Goal: Contribute content: Contribute content

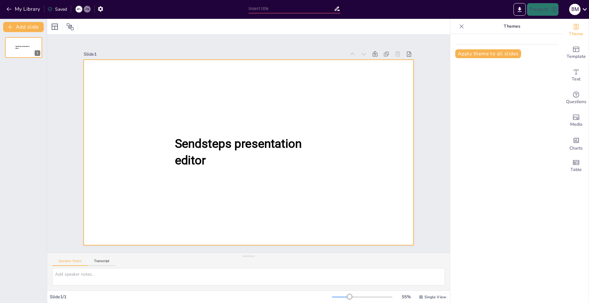
type input "New Sendsteps"
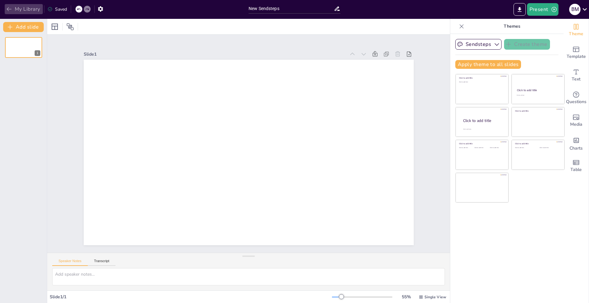
click at [9, 8] on icon "button" at bounding box center [9, 9] width 6 height 6
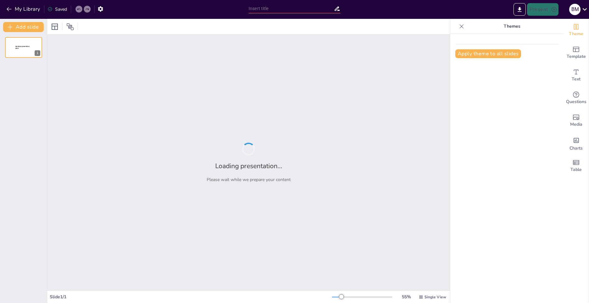
type input "Australian Fauna"
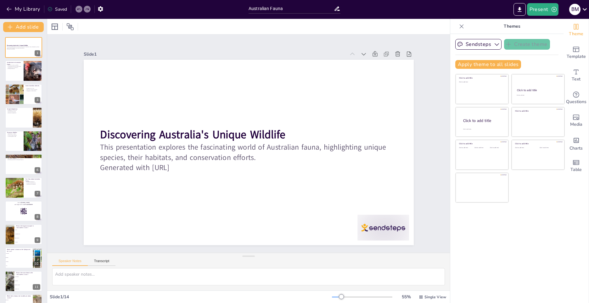
checkbox input "true"
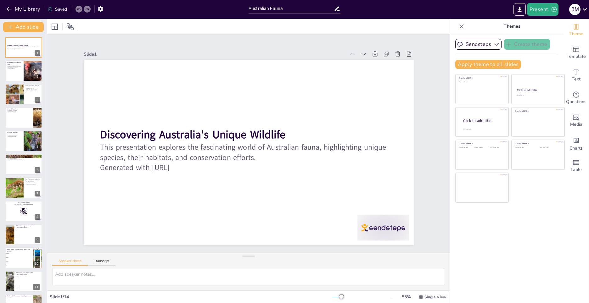
checkbox input "true"
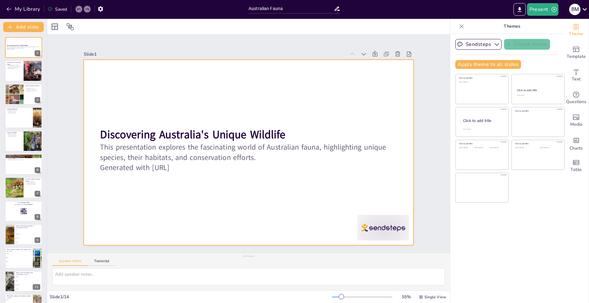
checkbox input "true"
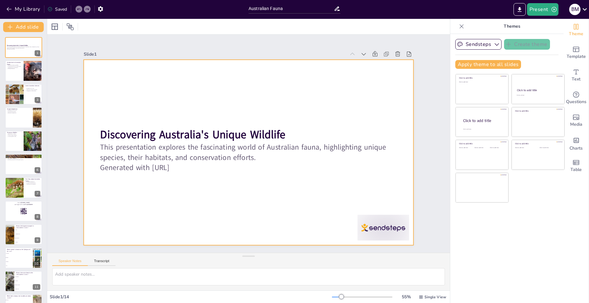
checkbox input "true"
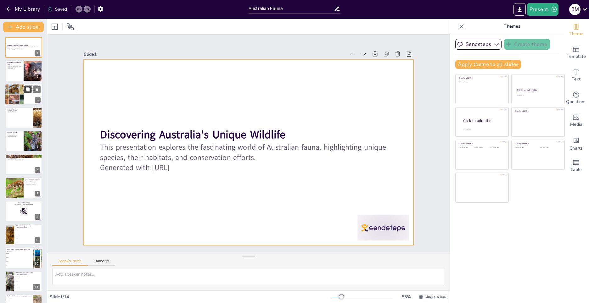
checkbox input "true"
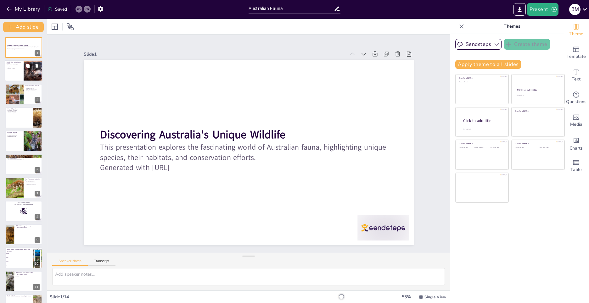
checkbox input "true"
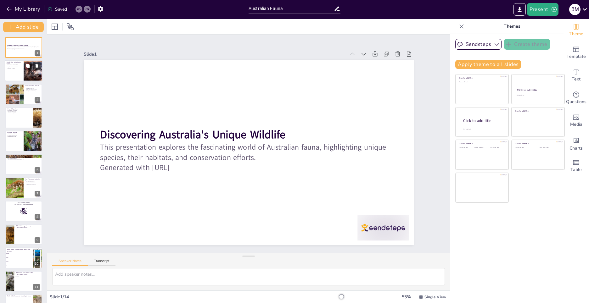
checkbox input "true"
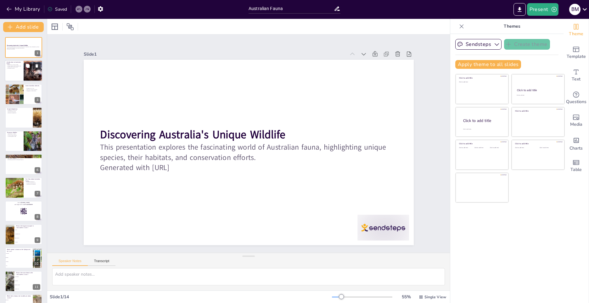
click at [19, 77] on div at bounding box center [24, 70] width 38 height 21
type textarea "Australia’s unique wildlife is a result of its geographical isolation which has…"
checkbox input "true"
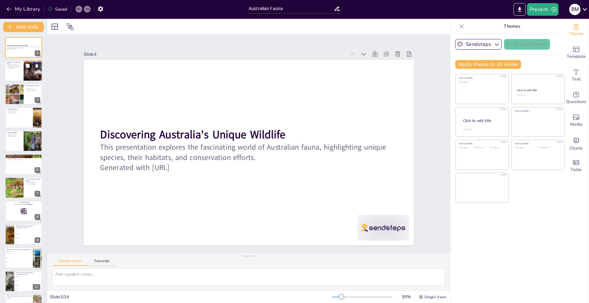
checkbox input "true"
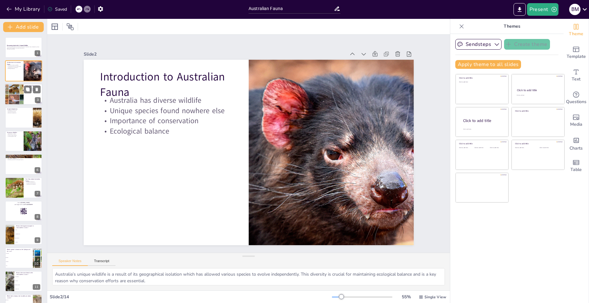
checkbox input "true"
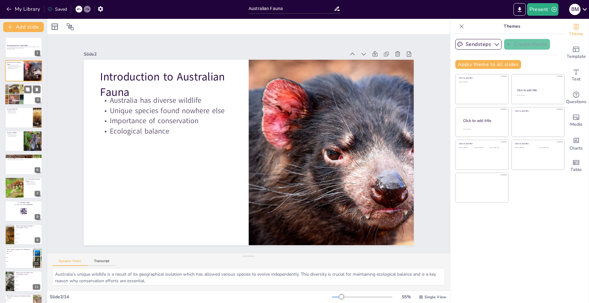
checkbox input "true"
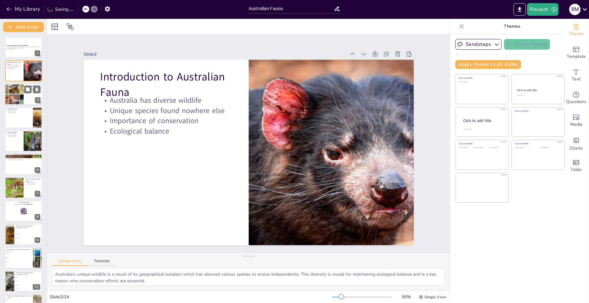
click at [26, 103] on div at bounding box center [24, 94] width 38 height 21
type textarea "Kangaroos are not only symbols of [GEOGRAPHIC_DATA] but also play an important …"
checkbox input "true"
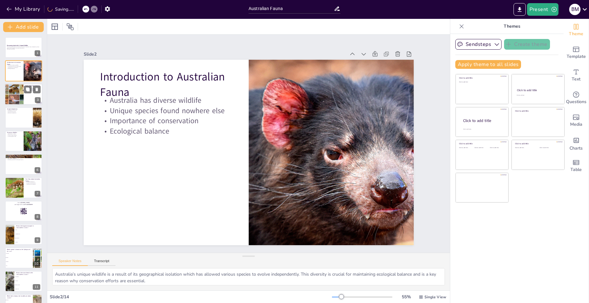
checkbox input "true"
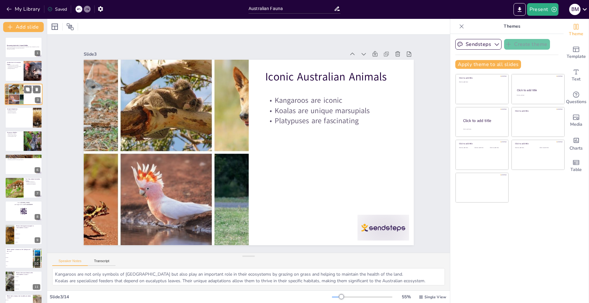
checkbox input "true"
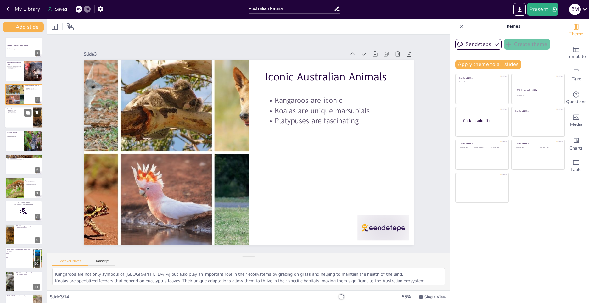
checkbox input "true"
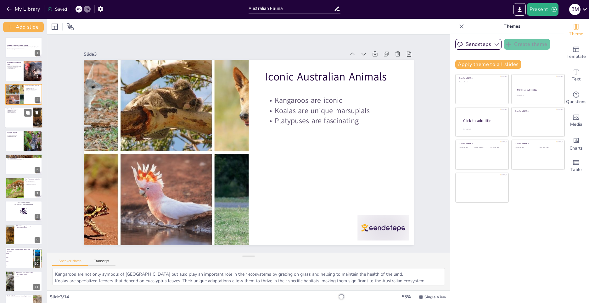
checkbox input "true"
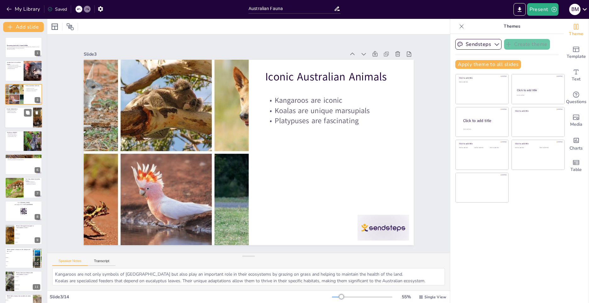
checkbox input "true"
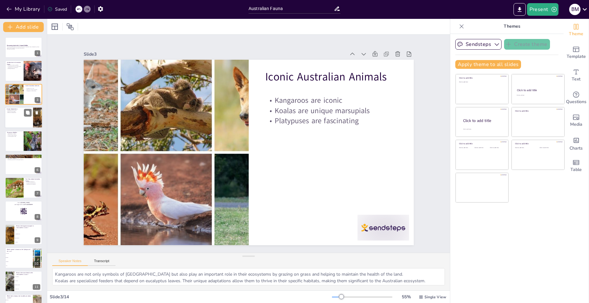
checkbox input "true"
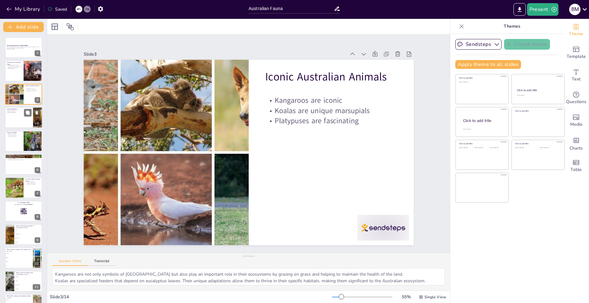
checkbox input "true"
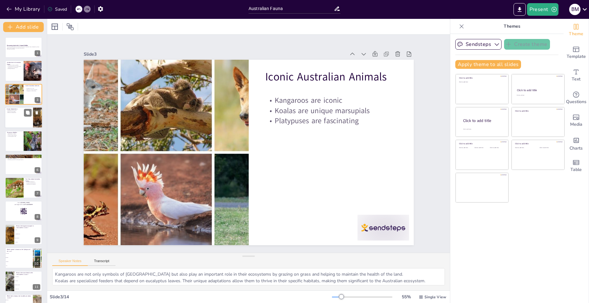
checkbox input "true"
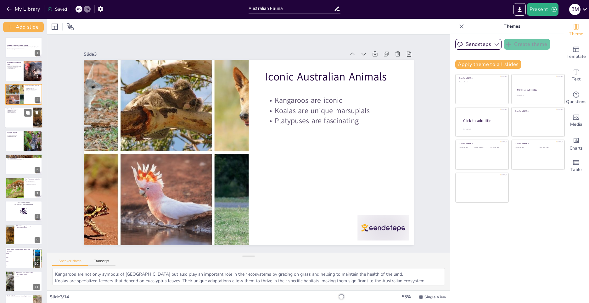
click at [22, 123] on div at bounding box center [24, 117] width 38 height 21
type textarea "Australian animals have developed unique adaptations, such as water conservatio…"
checkbox input "true"
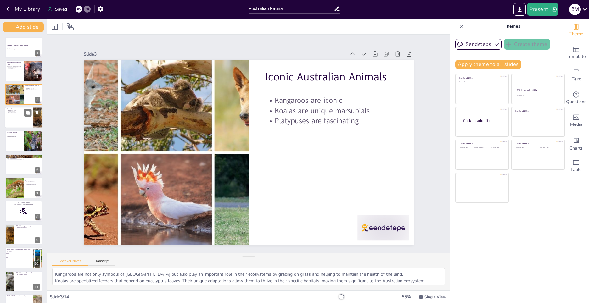
checkbox input "true"
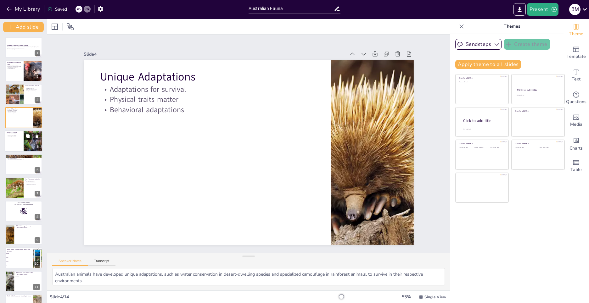
checkbox input "true"
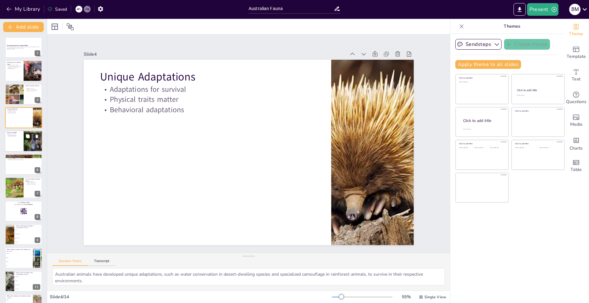
checkbox input "true"
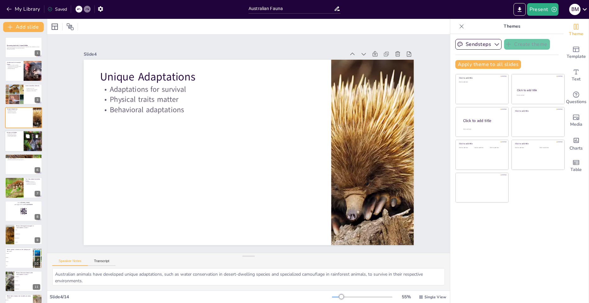
checkbox input "true"
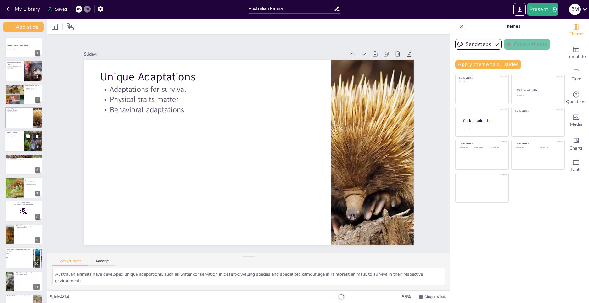
checkbox input "true"
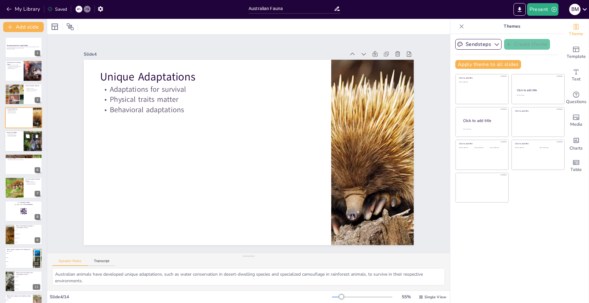
click at [26, 141] on div at bounding box center [33, 140] width 32 height 21
type textarea "Habitat loss due to urbanization, agriculture, and deforestation poses a signif…"
checkbox input "true"
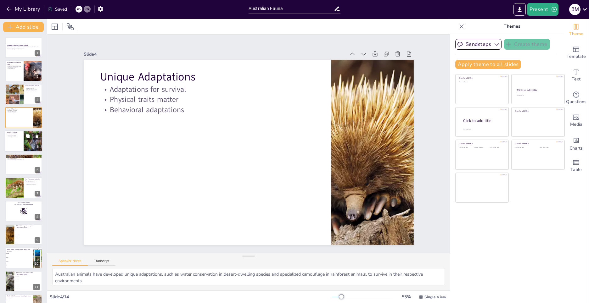
checkbox input "true"
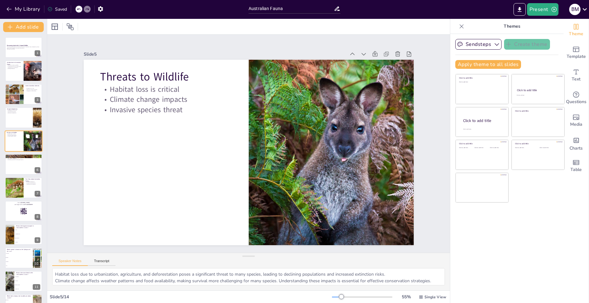
checkbox input "true"
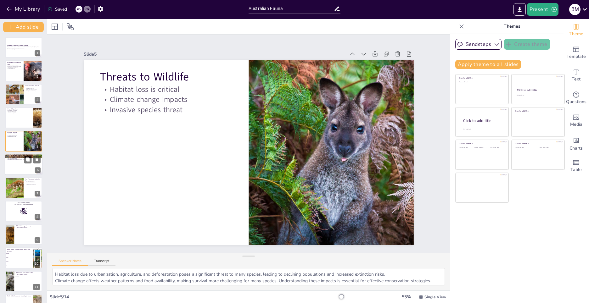
checkbox input "true"
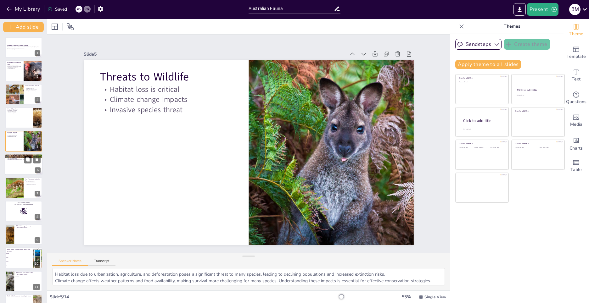
checkbox input "true"
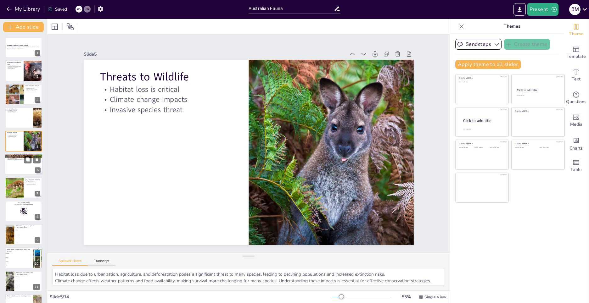
checkbox input "true"
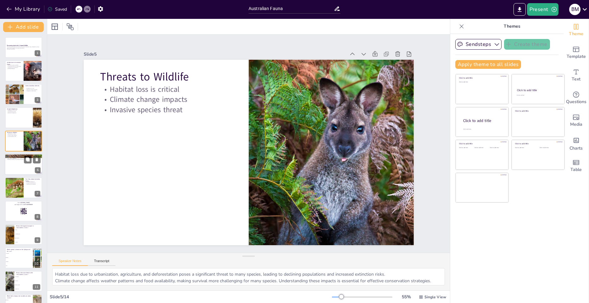
click at [25, 168] on div at bounding box center [24, 164] width 38 height 21
type textarea "Habitat restoration projects aim to restore degraded ecosystems, providing a sa…"
checkbox input "true"
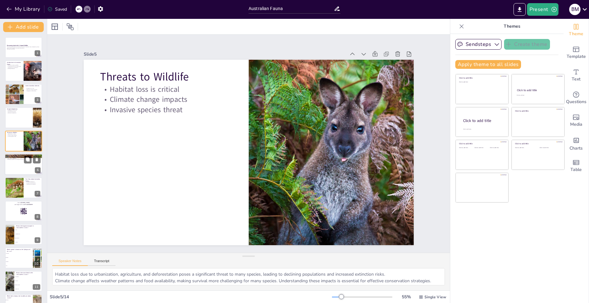
checkbox input "true"
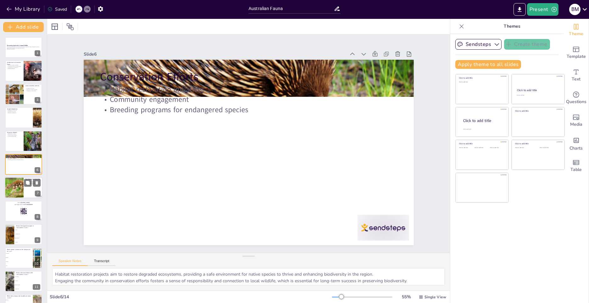
checkbox input "true"
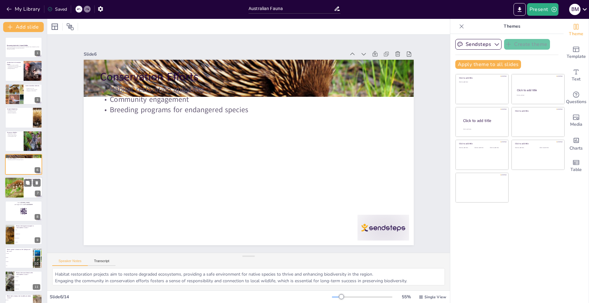
checkbox input "true"
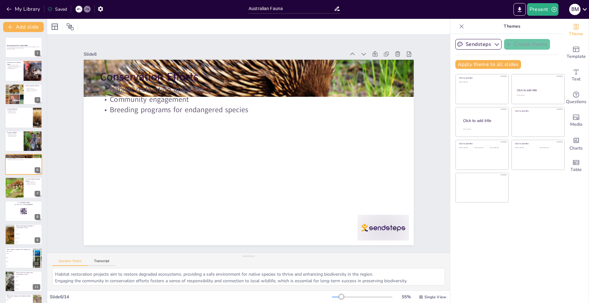
checkbox input "true"
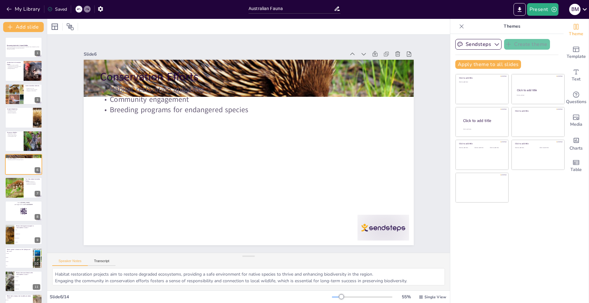
checkbox input "true"
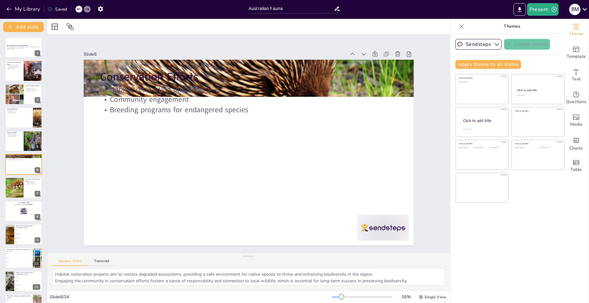
checkbox input "true"
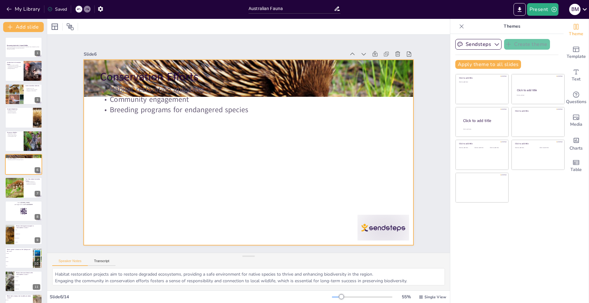
checkbox input "true"
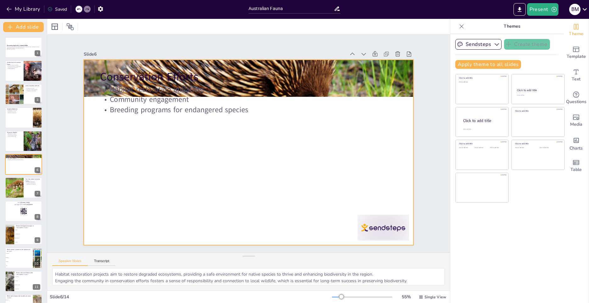
checkbox input "true"
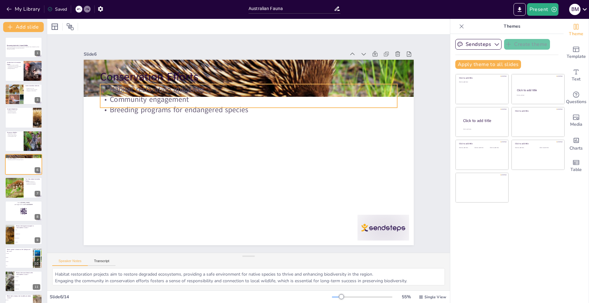
checkbox input "true"
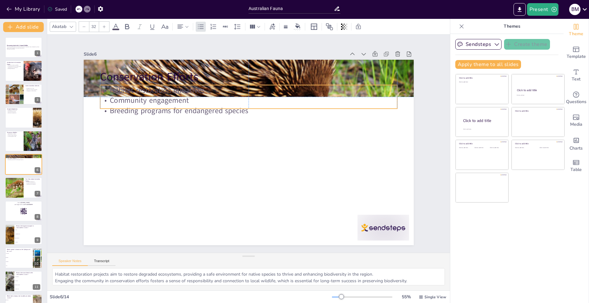
checkbox input "true"
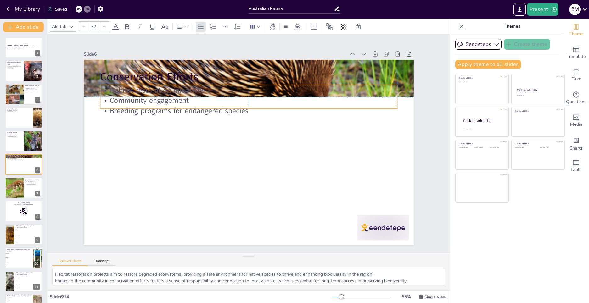
checkbox input "true"
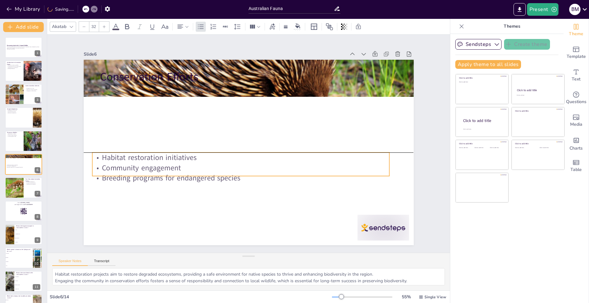
drag, startPoint x: 123, startPoint y: 104, endPoint x: 115, endPoint y: 175, distance: 70.6
click at [115, 175] on p "Breeding programs for endangered species" at bounding box center [237, 177] width 296 height 41
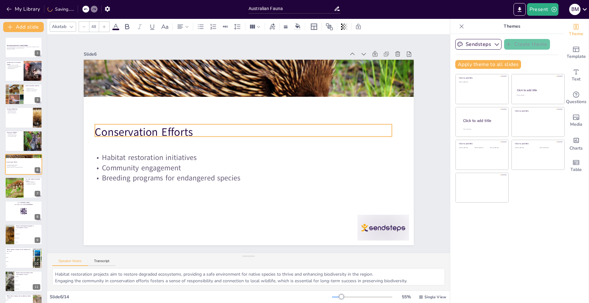
drag, startPoint x: 136, startPoint y: 77, endPoint x: 130, endPoint y: 132, distance: 55.6
click at [130, 132] on p "Conservation Efforts" at bounding box center [244, 131] width 297 height 47
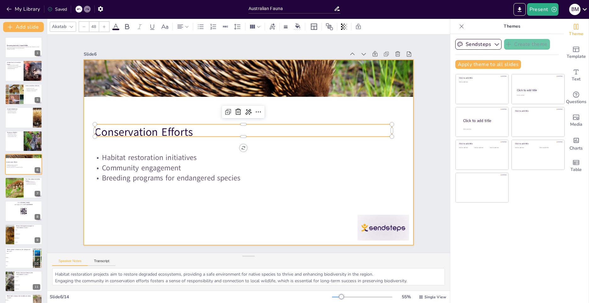
click at [119, 202] on div at bounding box center [247, 152] width 347 height 219
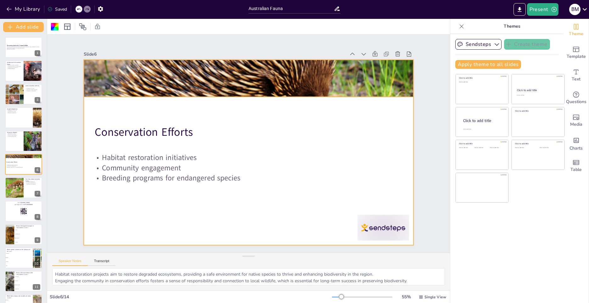
click at [196, 93] on div at bounding box center [249, 78] width 330 height 226
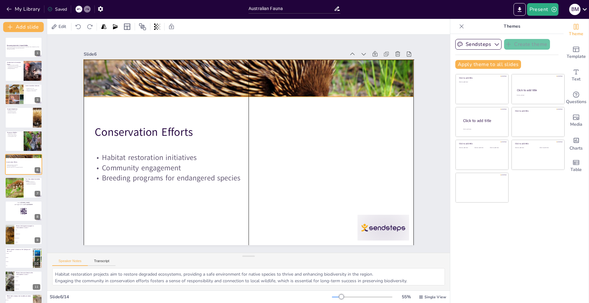
click at [244, 94] on div at bounding box center [256, 79] width 352 height 260
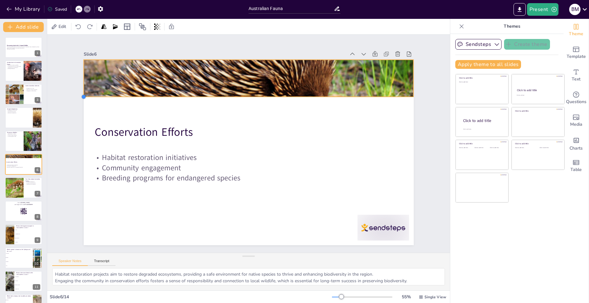
drag, startPoint x: 78, startPoint y: 97, endPoint x: 131, endPoint y: 95, distance: 53.2
click at [131, 95] on div "Conservation Efforts Habitat restoration initiatives Community engagement Breed…" at bounding box center [247, 152] width 347 height 219
click at [22, 187] on div at bounding box center [14, 187] width 30 height 21
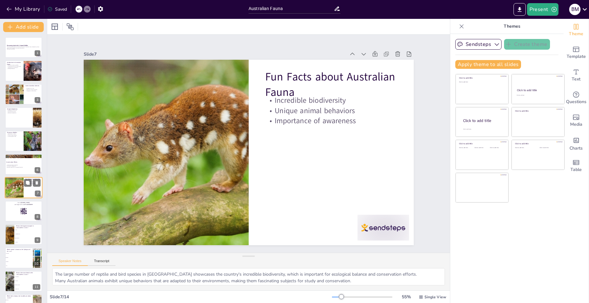
scroll to position [20, 0]
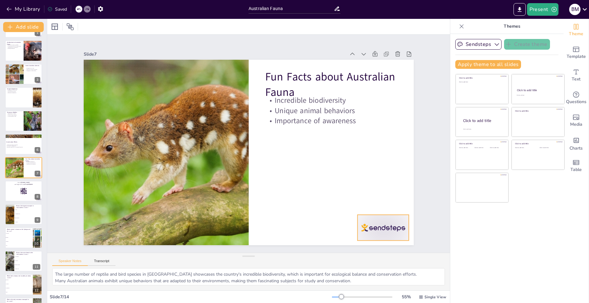
click at [362, 227] on div at bounding box center [374, 241] width 54 height 31
click at [384, 213] on icon at bounding box center [381, 216] width 6 height 7
drag, startPoint x: 19, startPoint y: 144, endPoint x: 108, endPoint y: 167, distance: 91.3
click at [20, 144] on p "Habitat restoration initiatives" at bounding box center [22, 144] width 33 height 1
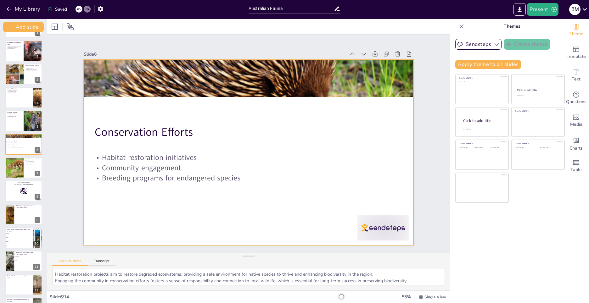
scroll to position [0, 0]
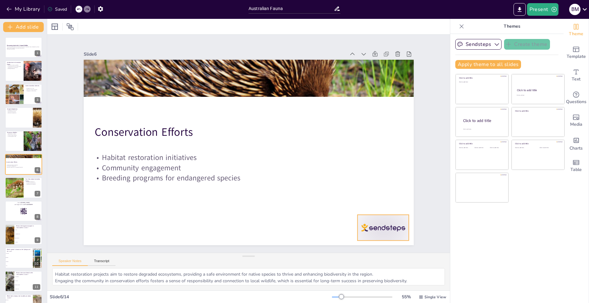
click at [358, 226] on div at bounding box center [374, 241] width 54 height 31
click at [384, 213] on icon at bounding box center [381, 216] width 6 height 7
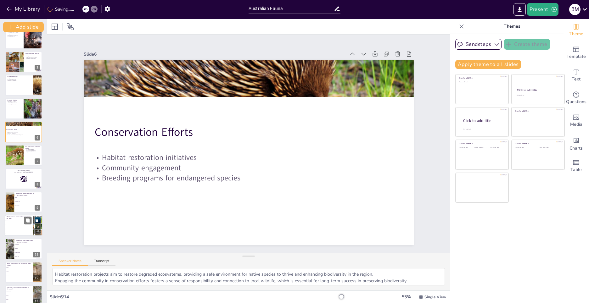
scroll to position [64, 0]
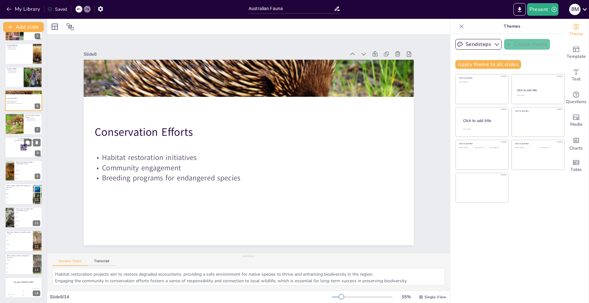
click at [25, 147] on icon at bounding box center [23, 147] width 7 height 7
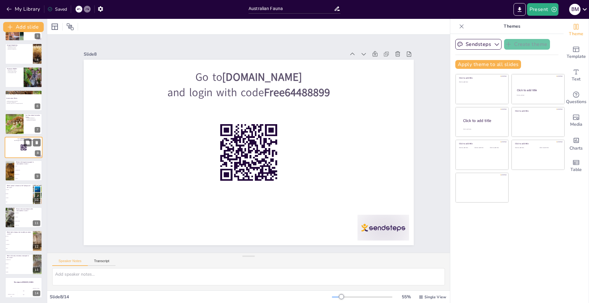
scroll to position [44, 0]
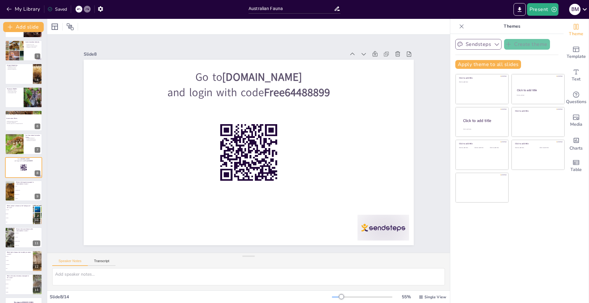
click at [474, 42] on button "Sendsteps" at bounding box center [478, 44] width 46 height 11
click at [482, 43] on button "Sendsteps" at bounding box center [478, 44] width 46 height 11
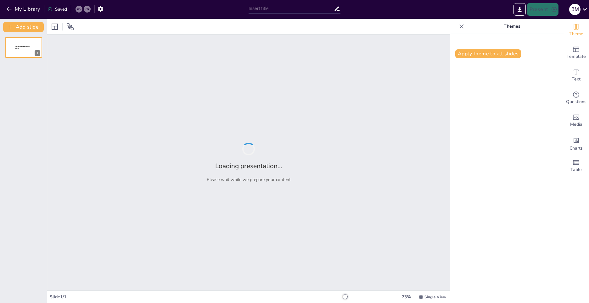
type input "Australian Fauna"
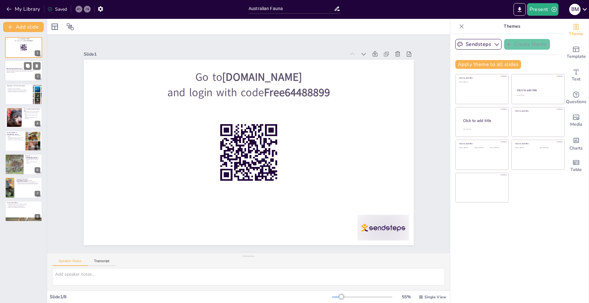
click at [20, 72] on p "Explore the unique and diverse wildlife of Australia, from iconic kangaroos to …" at bounding box center [24, 71] width 34 height 2
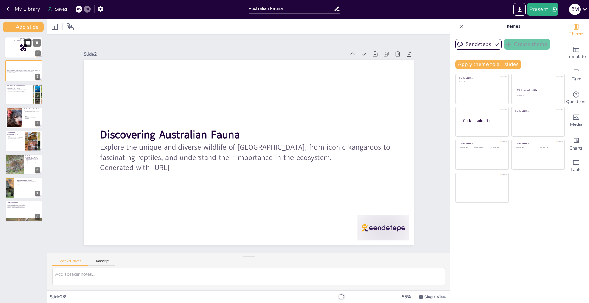
click at [24, 43] on button at bounding box center [28, 43] width 8 height 8
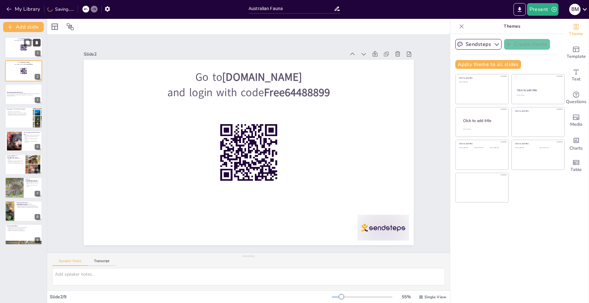
click at [37, 42] on icon at bounding box center [37, 42] width 3 height 3
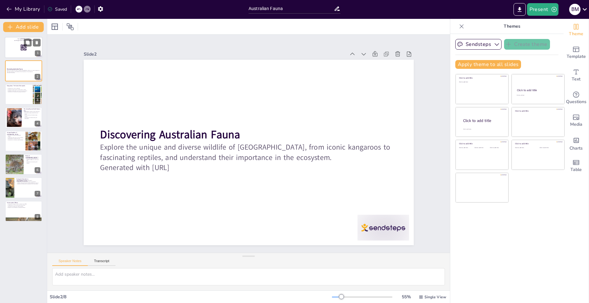
click at [14, 54] on div at bounding box center [24, 47] width 38 height 21
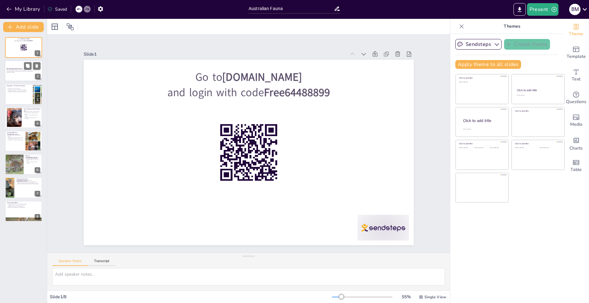
click at [29, 72] on p "Generated with [URL]" at bounding box center [24, 72] width 34 height 1
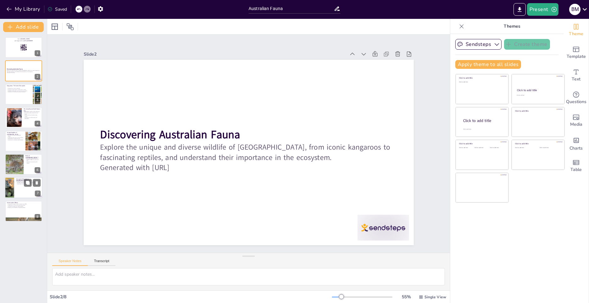
click at [15, 192] on div at bounding box center [24, 187] width 38 height 21
type textarea "The plight of endangered species in Australia highlights the urgent need for co…"
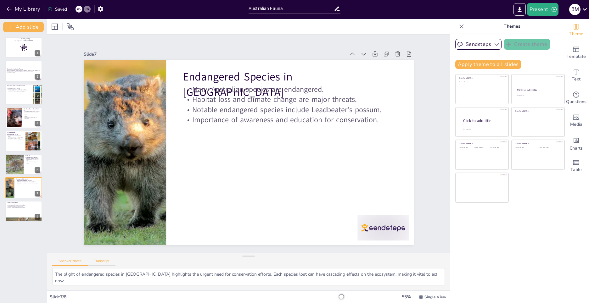
click at [103, 262] on button "Transcript" at bounding box center [102, 262] width 28 height 7
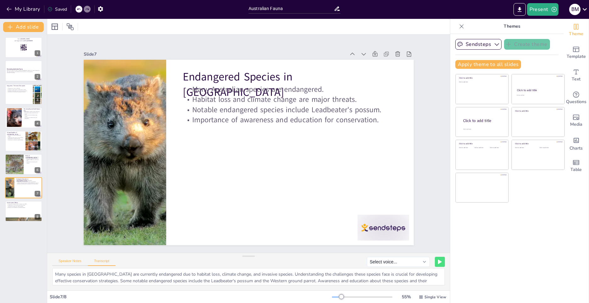
click at [76, 264] on button "Speaker Notes" at bounding box center [70, 262] width 36 height 7
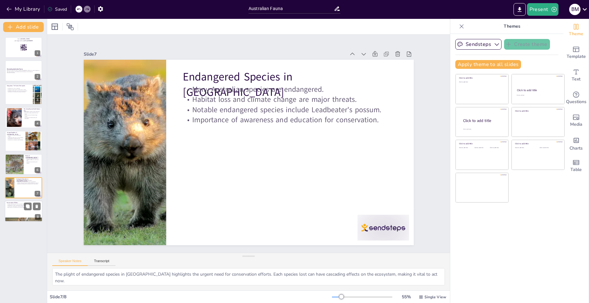
click at [21, 214] on div at bounding box center [24, 211] width 38 height 21
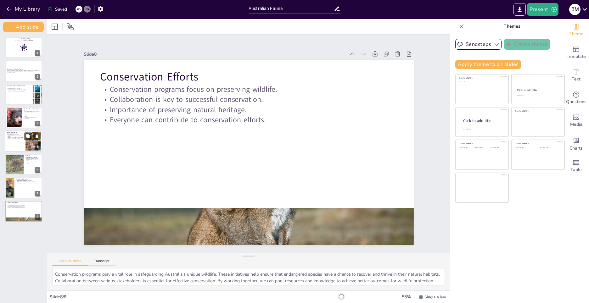
click at [19, 139] on p "Inland taipan is highly venomous." at bounding box center [15, 138] width 17 height 1
type textarea "The unique reptiles of Australia contribute significantly to the biodiversity o…"
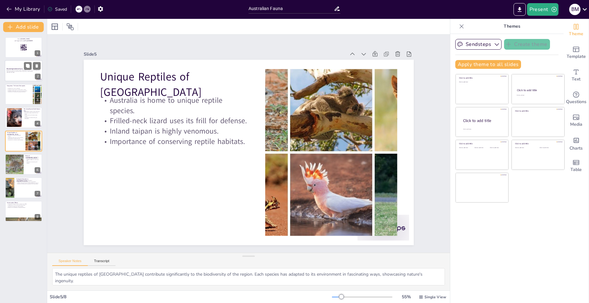
click at [19, 72] on p "Generated with [URL]" at bounding box center [24, 72] width 34 height 1
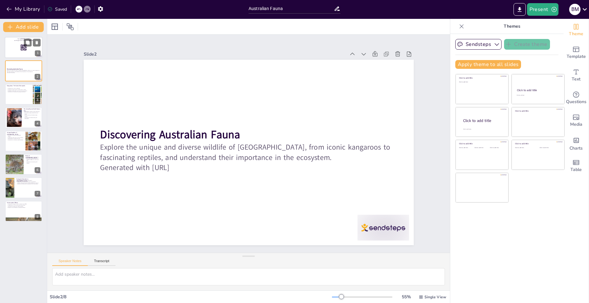
click at [10, 44] on div at bounding box center [24, 47] width 38 height 21
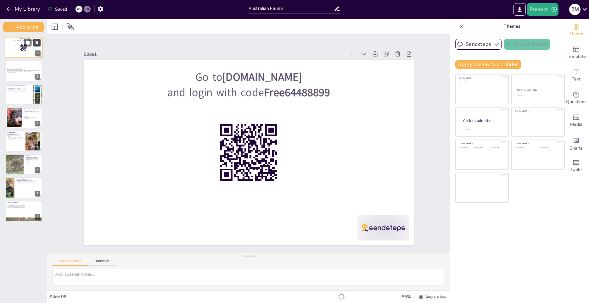
click at [36, 41] on icon at bounding box center [37, 43] width 4 height 4
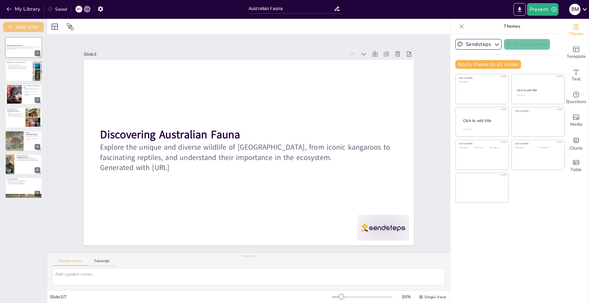
click at [29, 28] on button "Add slide" at bounding box center [23, 27] width 41 height 10
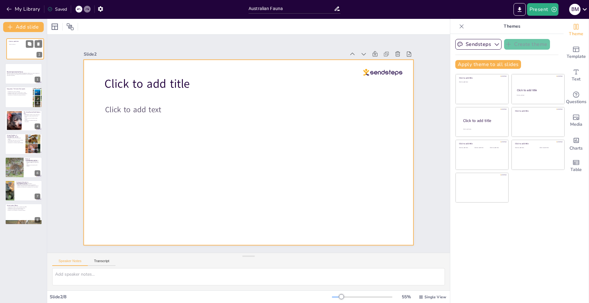
drag, startPoint x: 28, startPoint y: 76, endPoint x: 26, endPoint y: 55, distance: 21.8
click at [27, 54] on div at bounding box center [25, 48] width 37 height 21
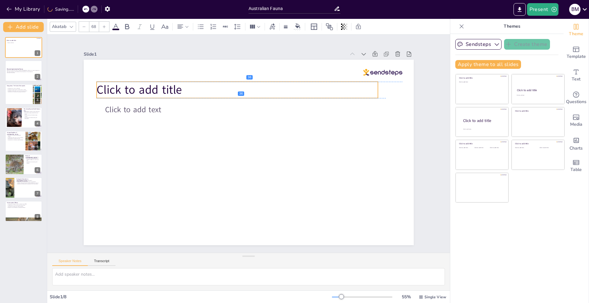
drag, startPoint x: 197, startPoint y: 89, endPoint x: 240, endPoint y: 91, distance: 42.2
click at [191, 94] on p "Click to add title" at bounding box center [248, 89] width 278 height 75
click at [383, 151] on div at bounding box center [399, 165] width 36 height 28
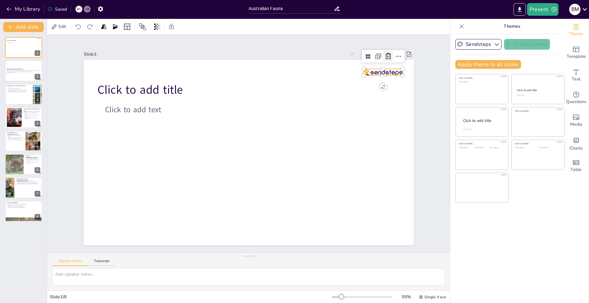
click at [392, 67] on icon at bounding box center [396, 71] width 8 height 8
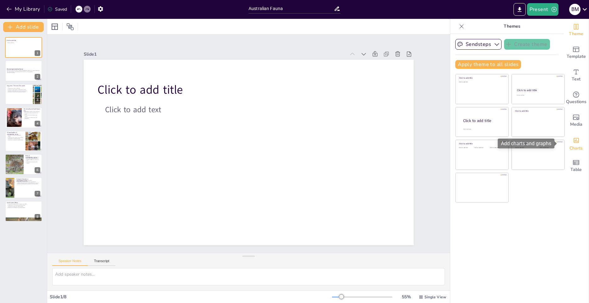
click at [577, 143] on div "Charts" at bounding box center [575, 143] width 25 height 23
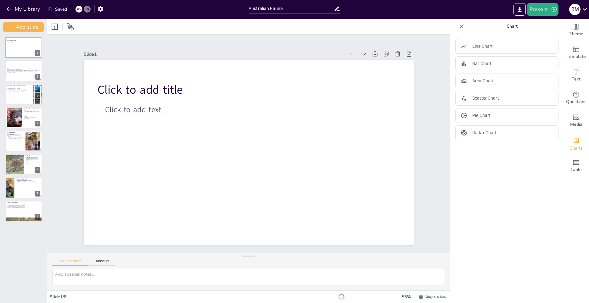
click at [458, 28] on icon at bounding box center [461, 26] width 6 height 6
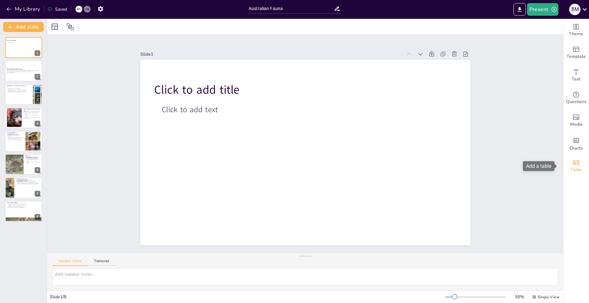
click at [564, 166] on div "Table" at bounding box center [575, 166] width 25 height 23
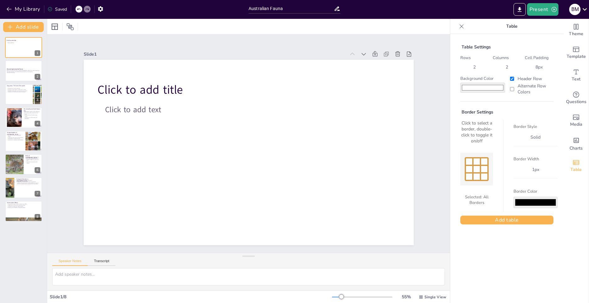
click at [459, 27] on icon at bounding box center [461, 26] width 4 height 4
